Goal: Transaction & Acquisition: Purchase product/service

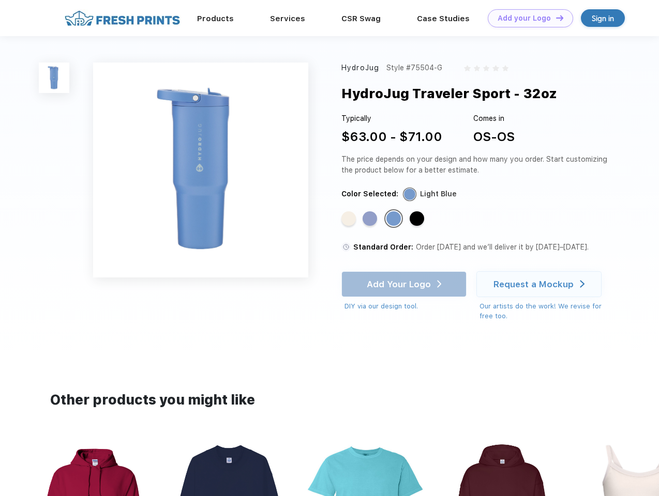
click at [526, 18] on link "Add your Logo Design Tool" at bounding box center [530, 18] width 85 height 18
click at [0, 0] on div "Design Tool" at bounding box center [0, 0] width 0 height 0
click at [555, 18] on link "Add your Logo Design Tool" at bounding box center [530, 18] width 85 height 18
click at [54, 78] on img at bounding box center [54, 78] width 31 height 31
click at [350, 219] on div "Standard Color" at bounding box center [348, 218] width 14 height 14
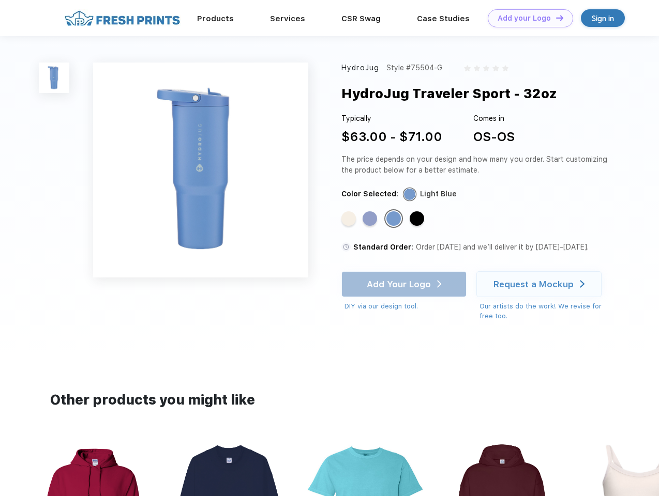
click at [371, 219] on div "Standard Color" at bounding box center [369, 218] width 14 height 14
click at [395, 219] on div "Standard Color" at bounding box center [393, 218] width 14 height 14
click at [418, 219] on div "Standard Color" at bounding box center [416, 218] width 14 height 14
click at [405, 284] on div "Add Your Logo DIY via our design tool. Ah shoot! This product isn't up in our d…" at bounding box center [403, 291] width 125 height 40
click at [540, 284] on div "Request a Mockup" at bounding box center [533, 284] width 80 height 10
